Goal: Navigation & Orientation: Find specific page/section

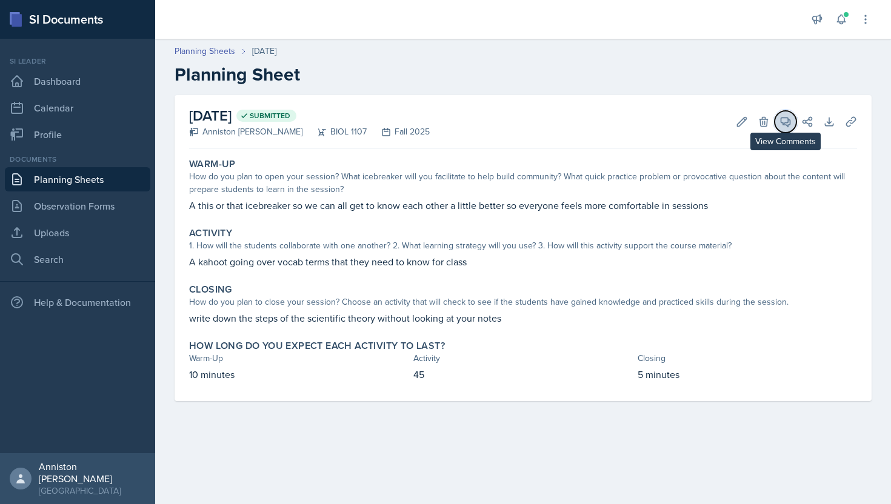
click at [784, 125] on icon at bounding box center [785, 122] width 12 height 12
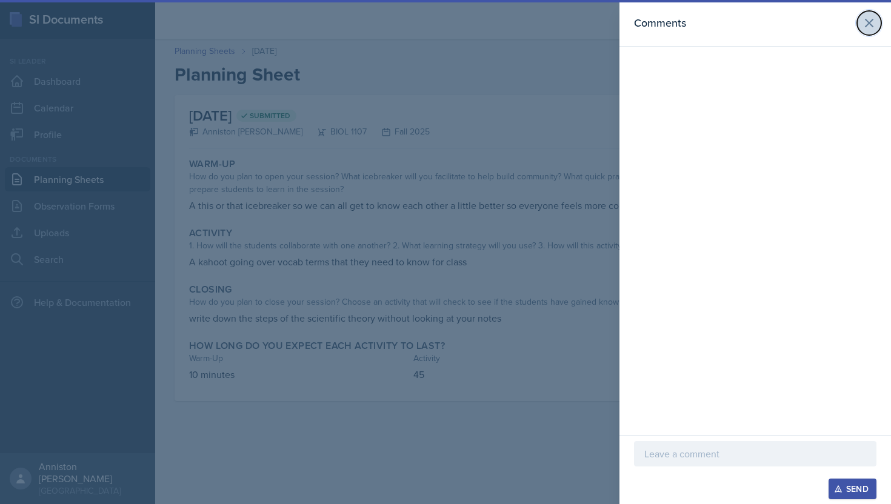
click at [865, 26] on icon at bounding box center [868, 22] width 7 height 7
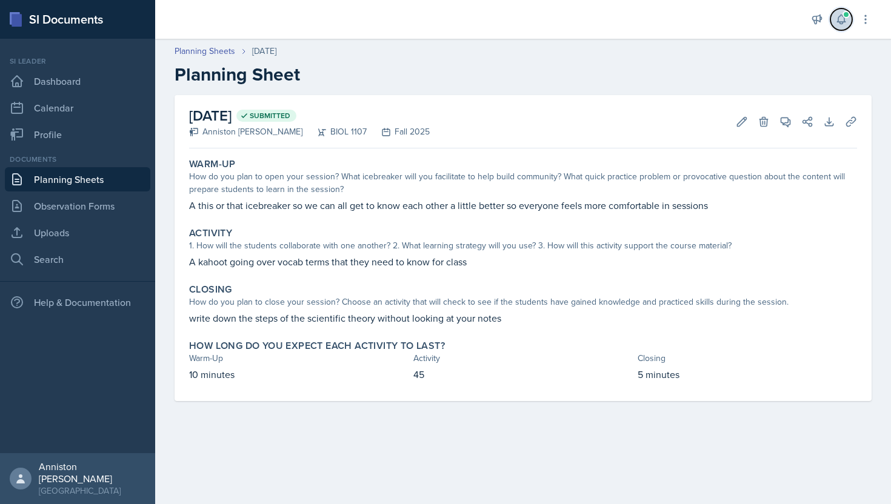
click at [842, 22] on icon at bounding box center [841, 19] width 8 height 9
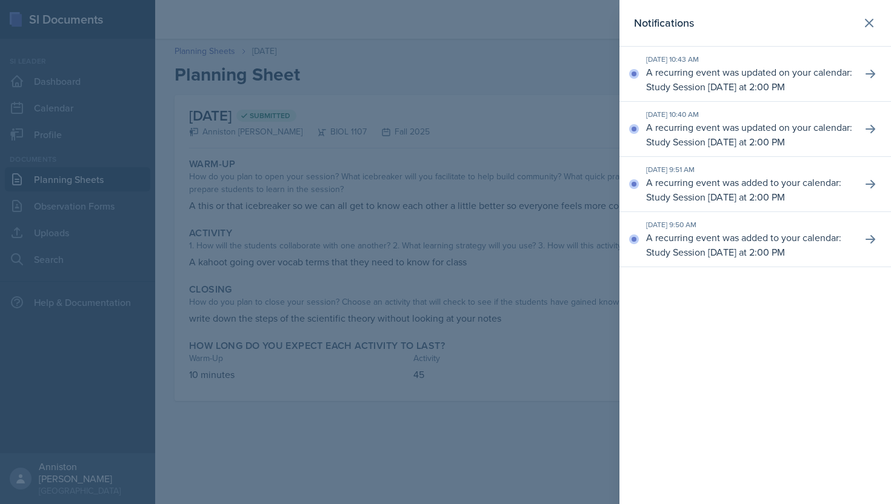
click at [592, 170] on div at bounding box center [445, 252] width 891 height 504
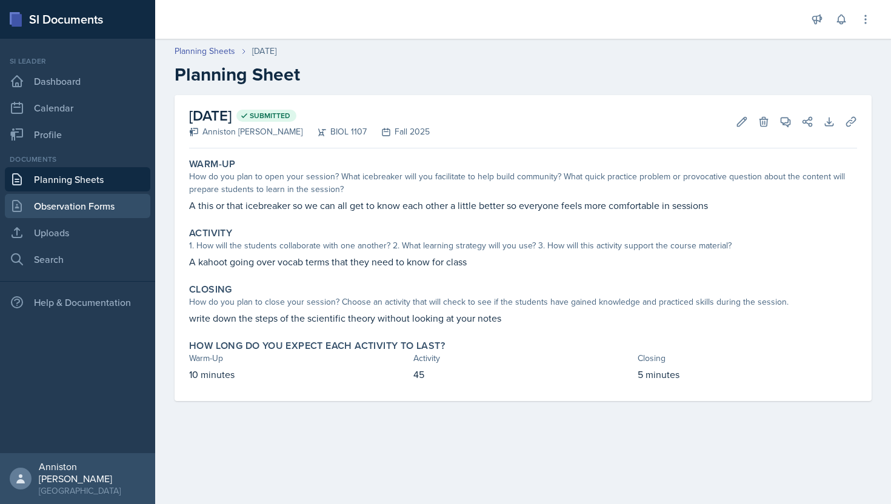
click at [60, 209] on link "Observation Forms" at bounding box center [77, 206] width 145 height 24
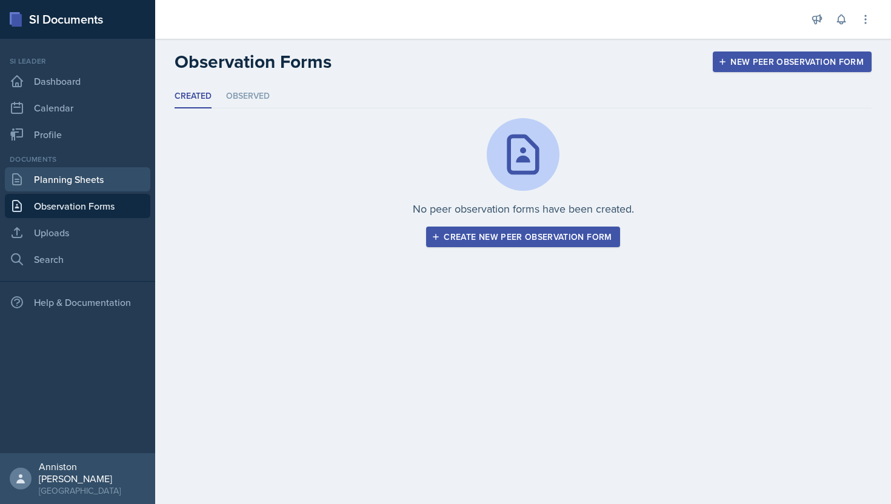
click at [90, 175] on link "Planning Sheets" at bounding box center [77, 179] width 145 height 24
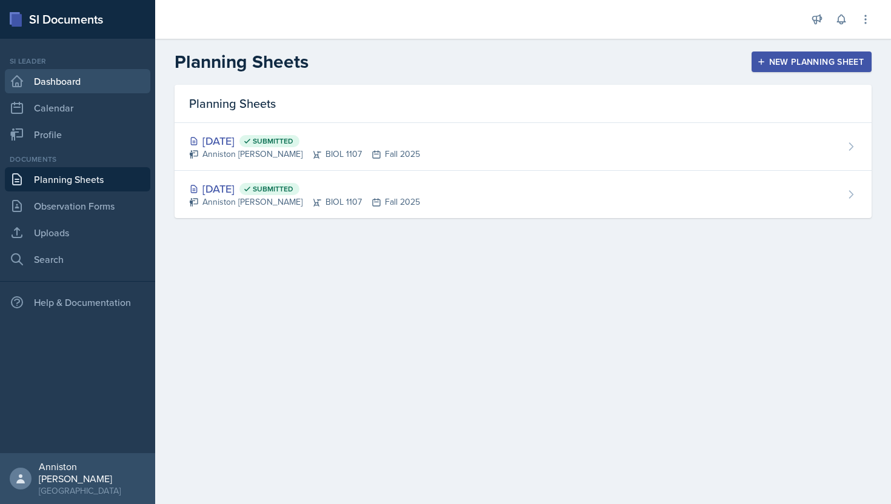
click at [115, 83] on link "Dashboard" at bounding box center [77, 81] width 145 height 24
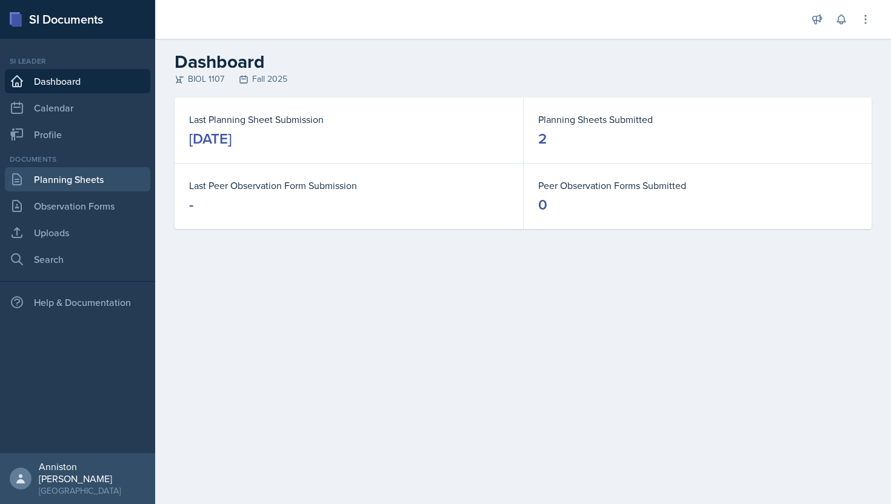
click at [96, 176] on link "Planning Sheets" at bounding box center [77, 179] width 145 height 24
